Goal: Information Seeking & Learning: Learn about a topic

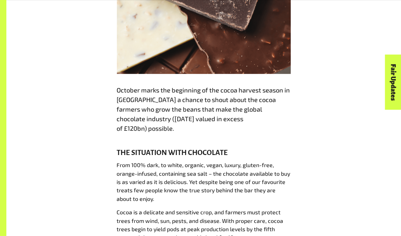
scroll to position [383, 0]
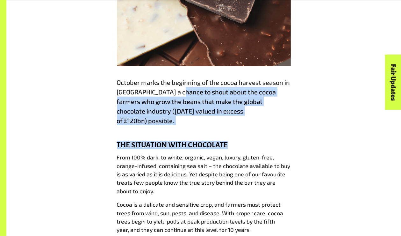
drag, startPoint x: 174, startPoint y: 91, endPoint x: 268, endPoint y: 120, distance: 98.0
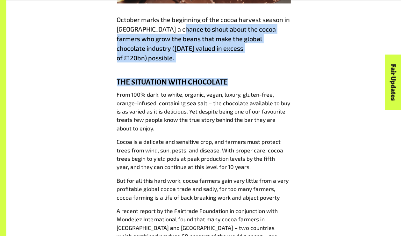
scroll to position [478, 0]
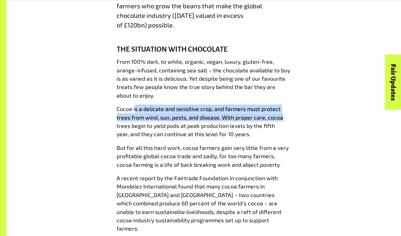
drag, startPoint x: 136, startPoint y: 102, endPoint x: 293, endPoint y: 110, distance: 157.1
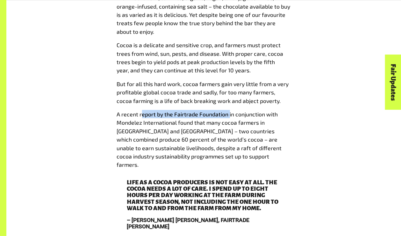
drag, startPoint x: 141, startPoint y: 106, endPoint x: 229, endPoint y: 106, distance: 88.3
click at [229, 110] on p "A recent report by the Fairtrade Foundation in conjunction with Mondelez Intern…" at bounding box center [204, 139] width 174 height 59
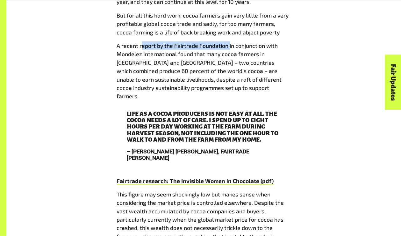
scroll to position [638, 0]
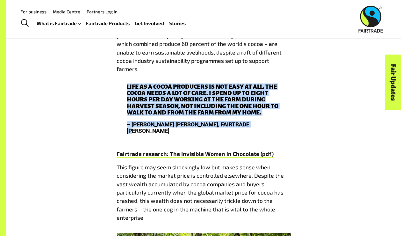
drag, startPoint x: 126, startPoint y: 70, endPoint x: 275, endPoint y: 106, distance: 153.9
click at [275, 106] on blockquote "LIFE AS A COCOA PRODUCERS IS NOT EASY AT ALL. THE COCOA NEEDS A LOT OF CARE. I …" at bounding box center [204, 111] width 174 height 66
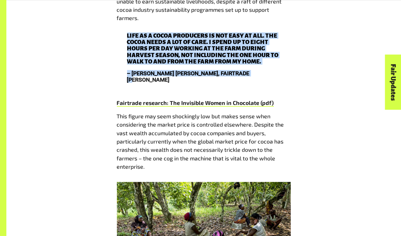
scroll to position [701, 0]
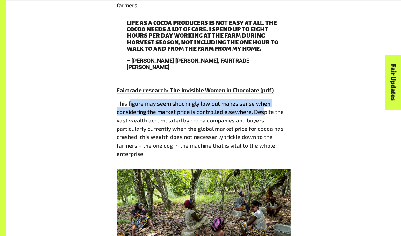
drag, startPoint x: 130, startPoint y: 83, endPoint x: 262, endPoint y: 85, distance: 132.6
click at [262, 99] on p "This figure may seem shockingly low but makes sense when considering the market…" at bounding box center [204, 128] width 174 height 59
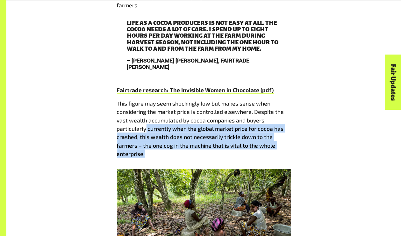
drag, startPoint x: 147, startPoint y: 103, endPoint x: 235, endPoint y: 133, distance: 93.5
click at [235, 133] on p "This figure may seem shockingly low but makes sense when considering the market…" at bounding box center [204, 128] width 174 height 59
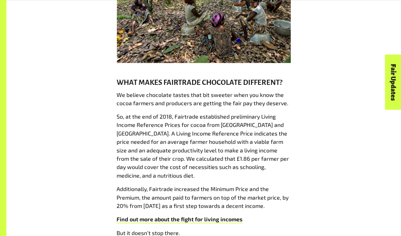
scroll to position [924, 0]
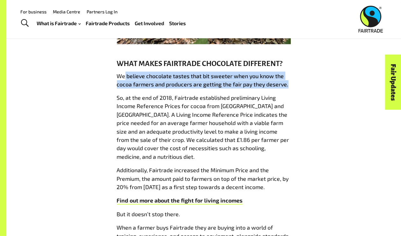
drag, startPoint x: 124, startPoint y: 51, endPoint x: 287, endPoint y: 60, distance: 163.1
click at [287, 72] on p "We believe chocolate tastes that bit sweeter when you know the cocoa farmers an…" at bounding box center [204, 80] width 174 height 17
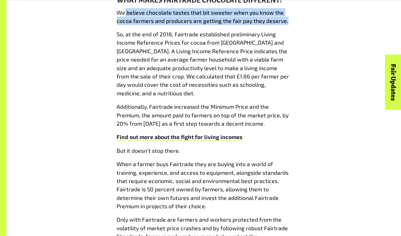
scroll to position [988, 0]
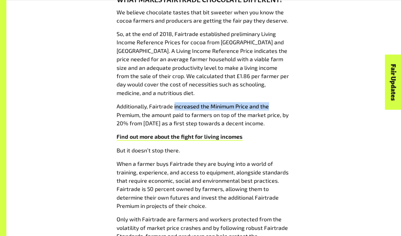
drag, startPoint x: 175, startPoint y: 82, endPoint x: 281, endPoint y: 82, distance: 106.5
click at [281, 102] on p "Additionally, Fairtrade increased the Minimum Price and the Premium, the amount…" at bounding box center [204, 114] width 174 height 25
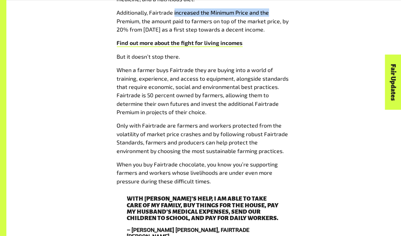
scroll to position [1084, 0]
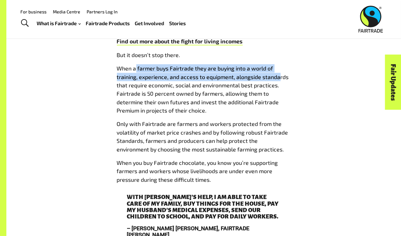
drag, startPoint x: 161, startPoint y: 42, endPoint x: 281, endPoint y: 51, distance: 121.1
click at [281, 64] on p "When a farmer buys Fairtrade they are buying into a world of training, experien…" at bounding box center [204, 89] width 174 height 50
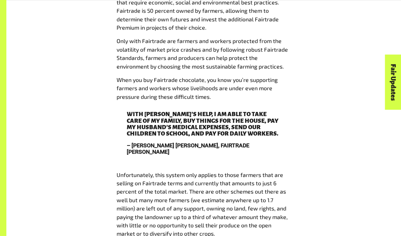
scroll to position [1243, 0]
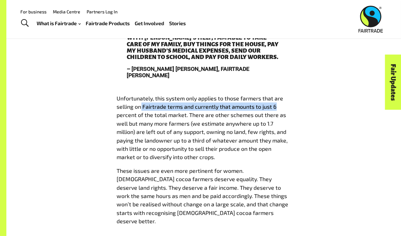
drag, startPoint x: 142, startPoint y: 75, endPoint x: 288, endPoint y: 79, distance: 145.4
click at [288, 94] on p "Unfortunately, this system only applies to those farmers that are selling on Fa…" at bounding box center [204, 127] width 174 height 67
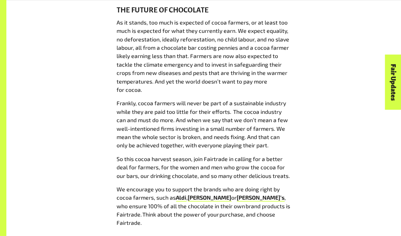
scroll to position [1817, 0]
